Goal: Find specific page/section: Find specific page/section

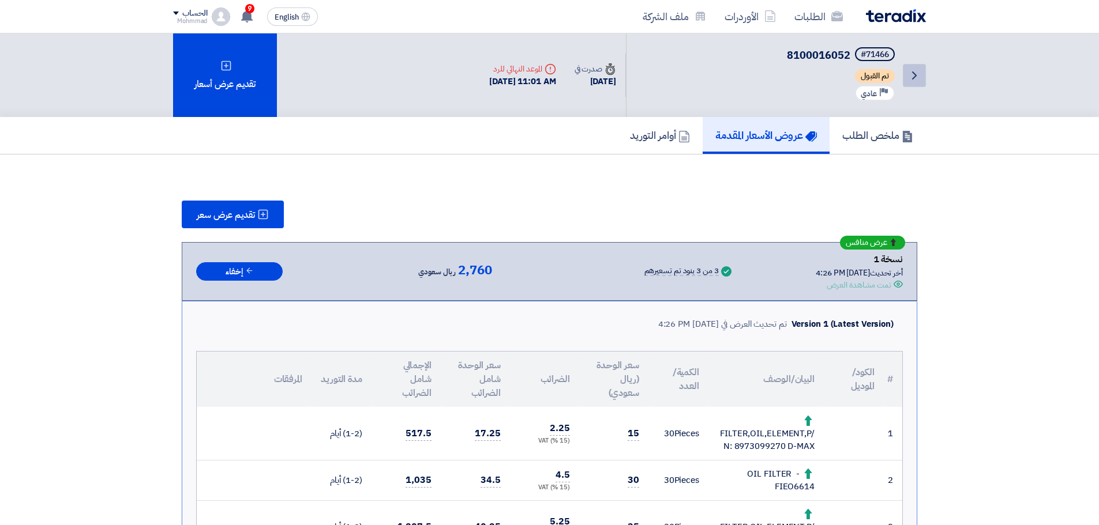
click at [922, 76] on link "Back" at bounding box center [914, 75] width 23 height 23
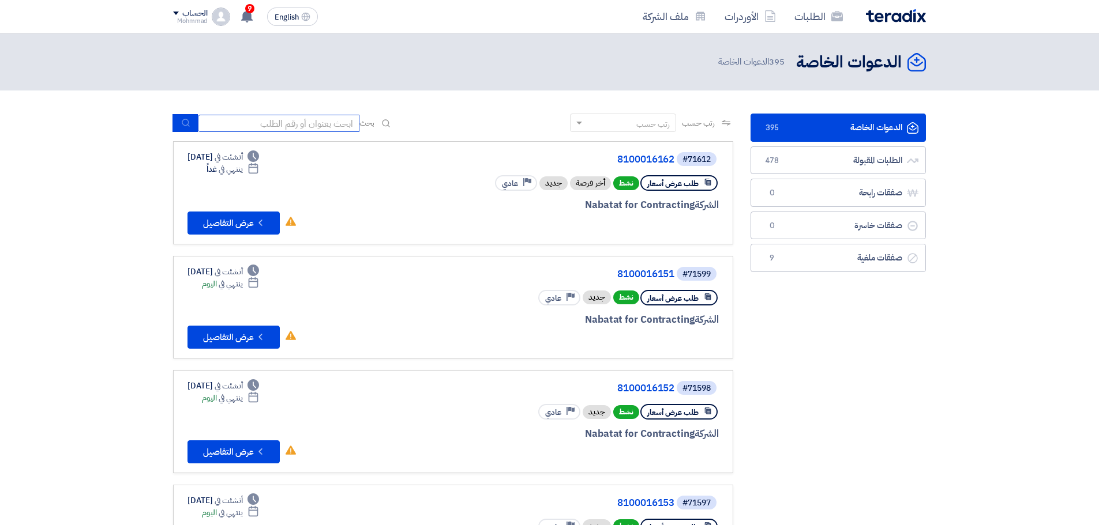
click at [341, 123] on input at bounding box center [278, 123] width 161 height 17
paste input "70996"
type input "70996"
click at [194, 129] on button "submit" at bounding box center [184, 123] width 25 height 18
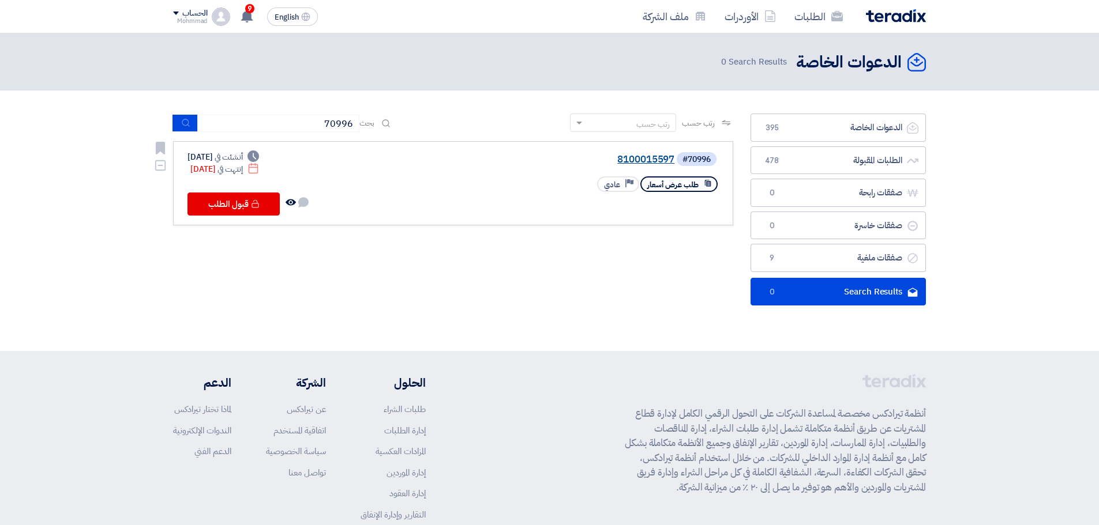
click at [648, 159] on link "8100015597" at bounding box center [558, 160] width 231 height 10
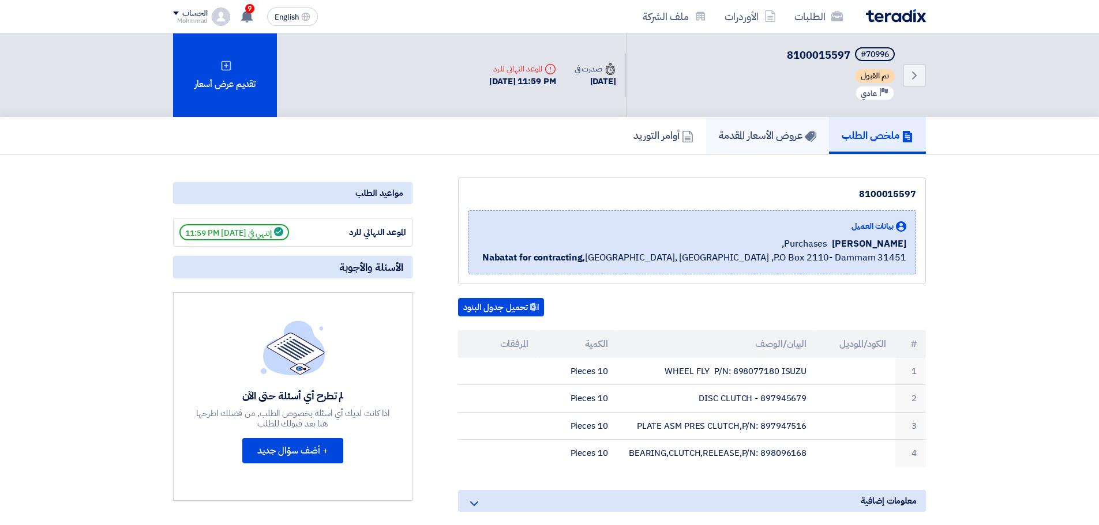
click at [734, 144] on link "عروض الأسعار المقدمة" at bounding box center [767, 135] width 123 height 37
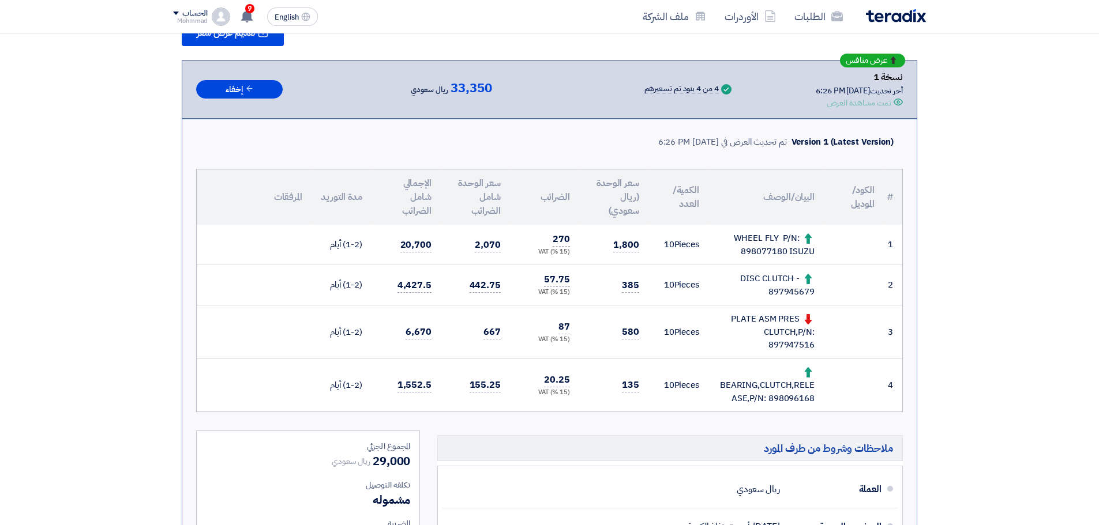
scroll to position [192, 0]
